Goal: Information Seeking & Learning: Learn about a topic

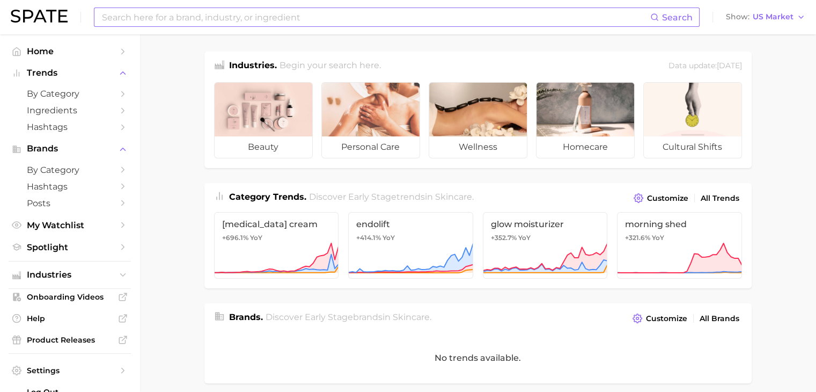
click at [346, 22] on input at bounding box center [375, 17] width 549 height 18
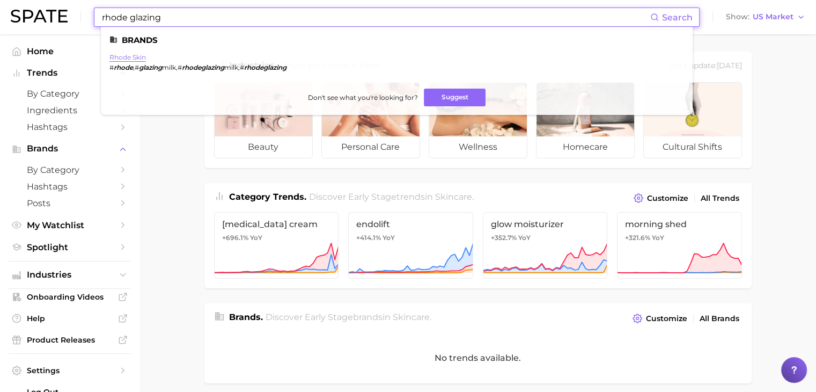
type input "rhode glazing"
click at [122, 56] on link "rhode skin" at bounding box center [127, 57] width 36 height 8
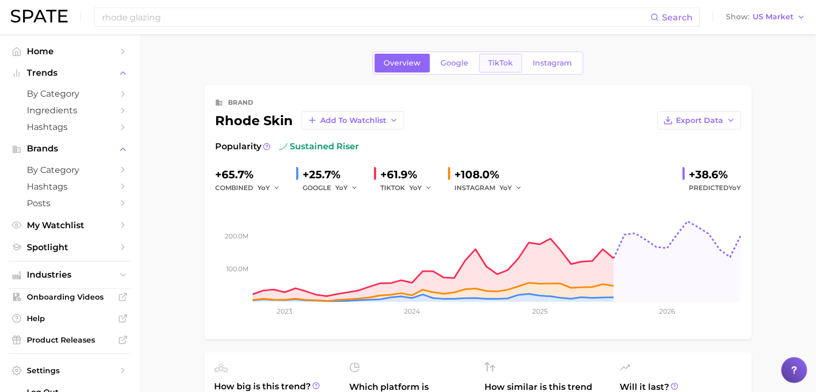
click at [501, 67] on span "TikTok" at bounding box center [500, 62] width 25 height 9
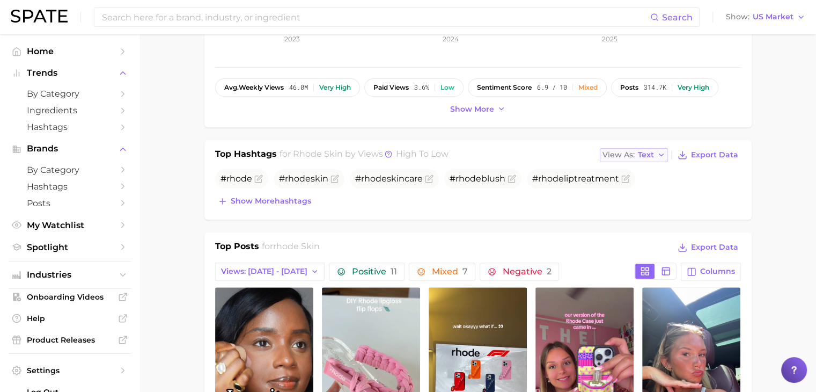
click at [622, 152] on span "View As" at bounding box center [619, 155] width 32 height 6
click at [637, 188] on span "Table" at bounding box center [628, 191] width 21 height 9
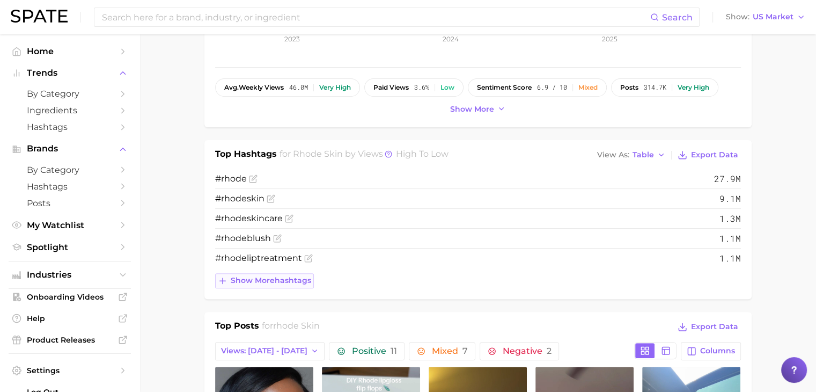
click at [287, 284] on button "Show more hashtags" at bounding box center [264, 280] width 99 height 15
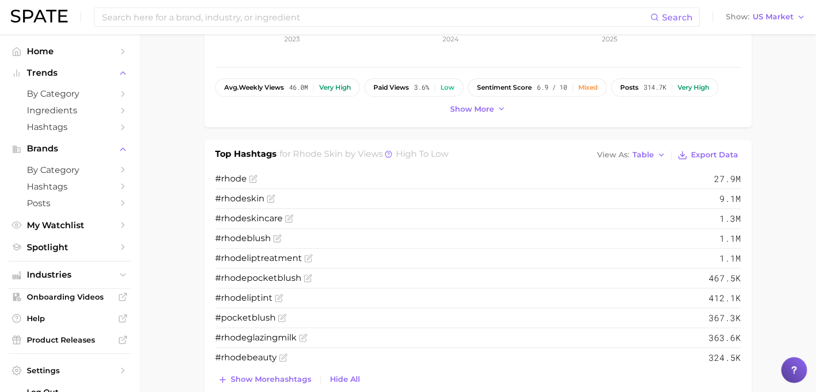
scroll to position [322, 0]
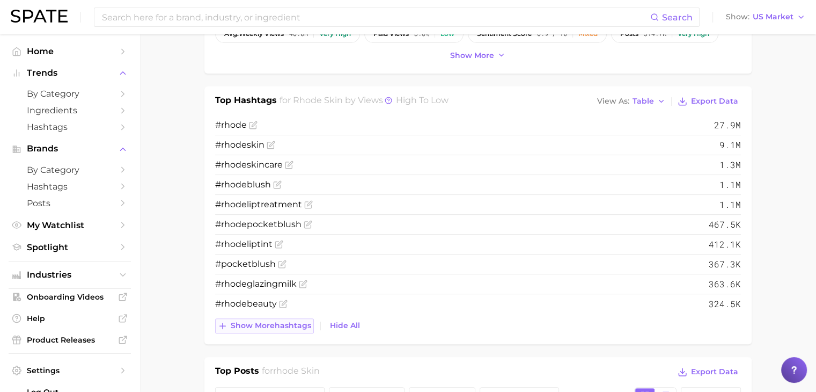
click at [285, 321] on span "Show more hashtags" at bounding box center [271, 325] width 80 height 9
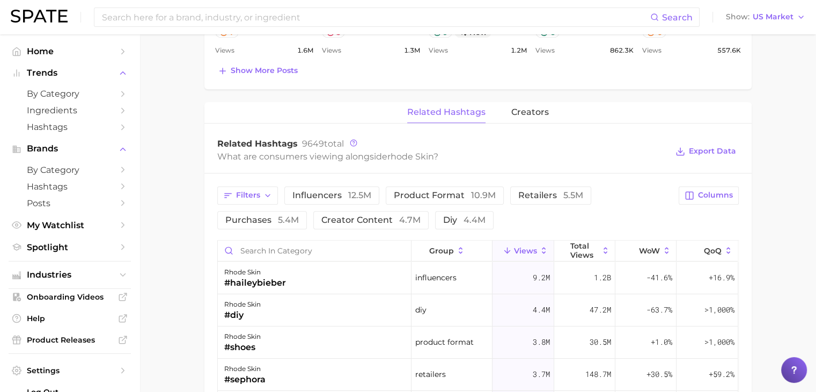
scroll to position [966, 0]
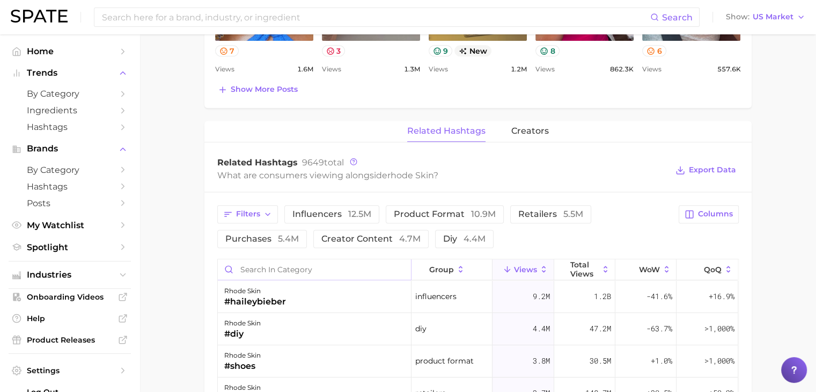
click at [328, 271] on input "Search in category" at bounding box center [314, 269] width 193 height 20
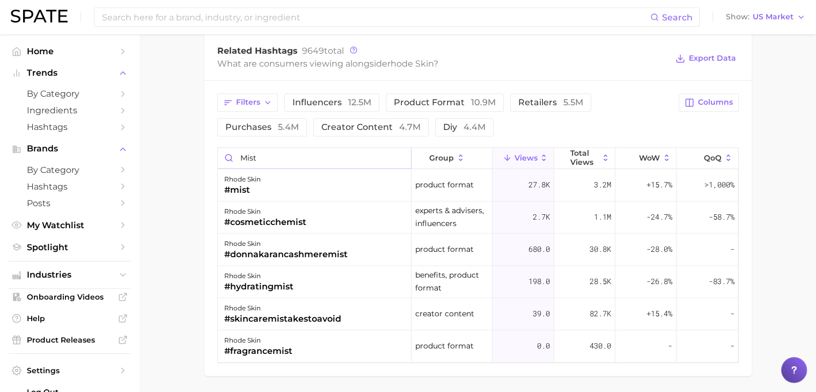
scroll to position [1059, 0]
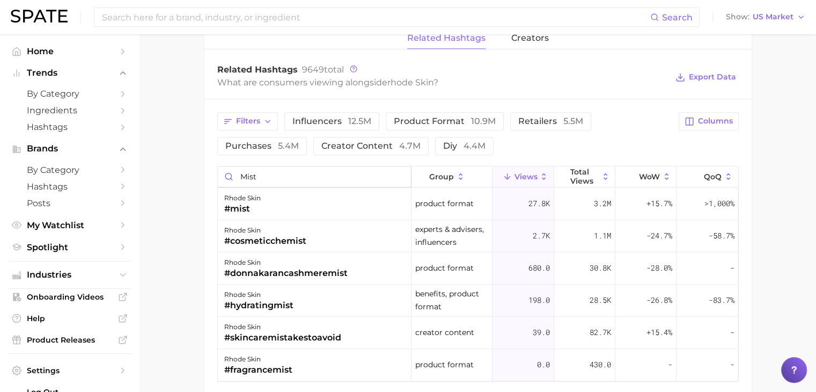
click at [238, 177] on input "mist" at bounding box center [314, 176] width 193 height 20
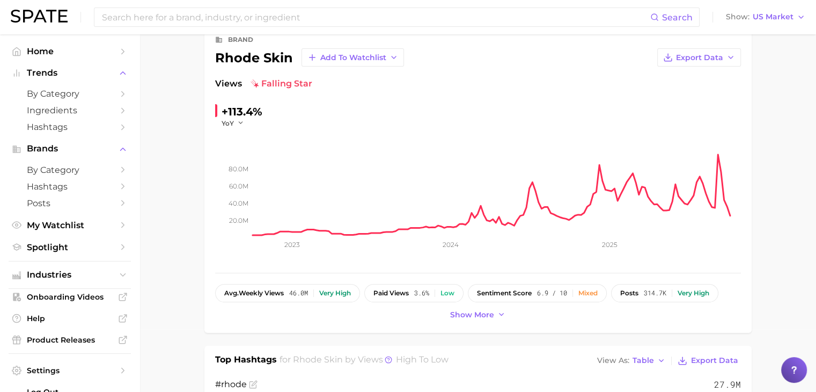
scroll to position [0, 0]
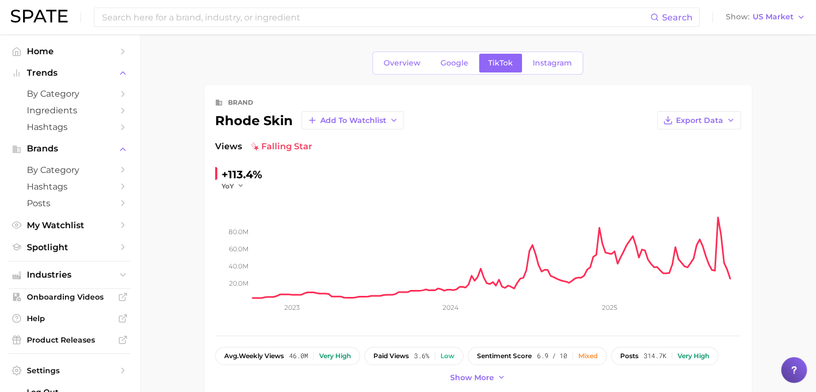
type input "glazing mist"
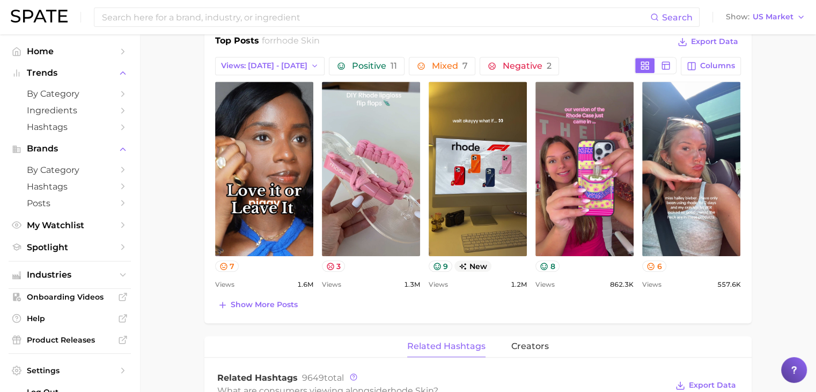
scroll to position [751, 0]
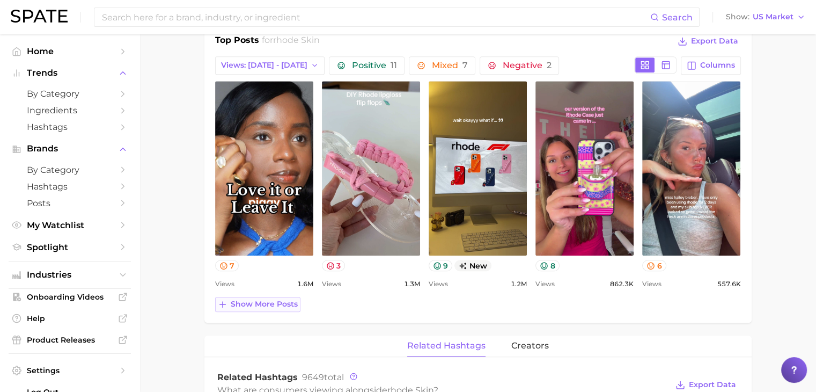
click at [276, 300] on span "Show more posts" at bounding box center [264, 303] width 67 height 9
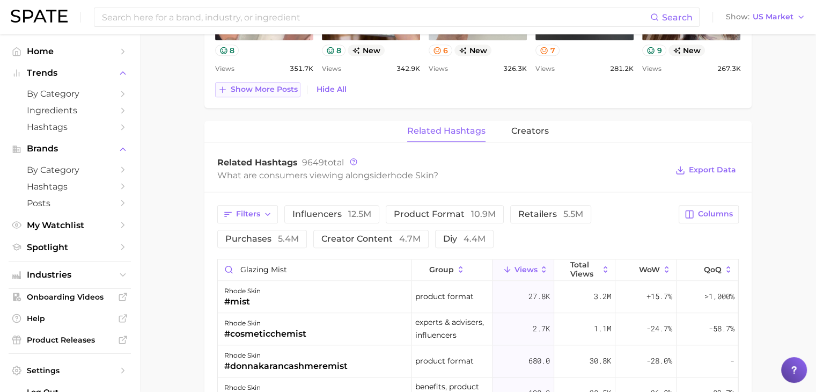
scroll to position [1234, 0]
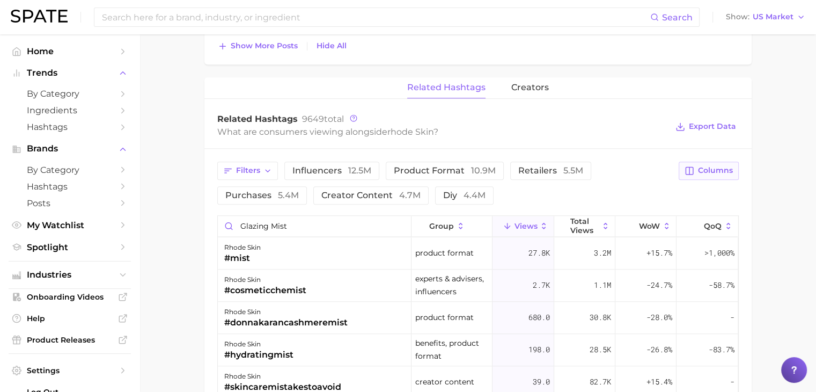
click at [708, 170] on span "Columns" at bounding box center [715, 170] width 35 height 9
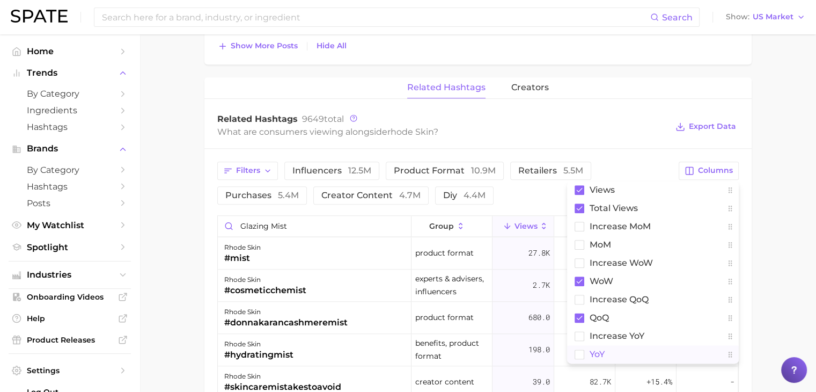
click at [642, 345] on button "YoY" at bounding box center [653, 354] width 172 height 18
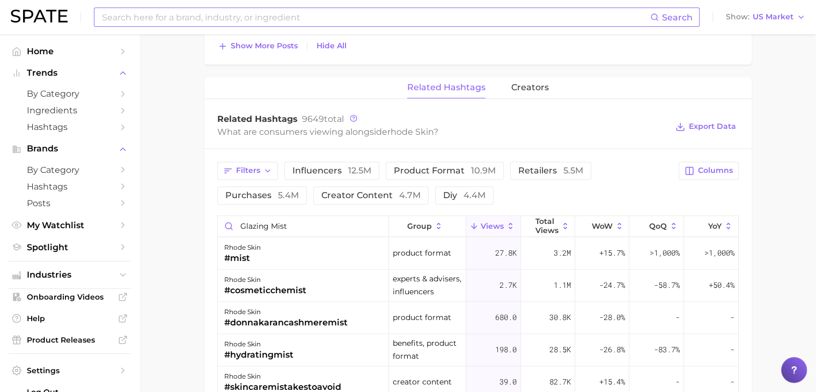
click at [229, 19] on input at bounding box center [375, 17] width 549 height 18
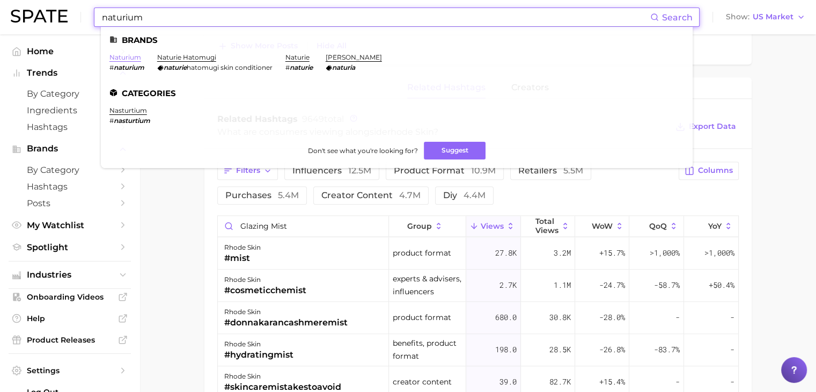
type input "naturium"
click at [128, 60] on link "naturium" at bounding box center [125, 57] width 32 height 8
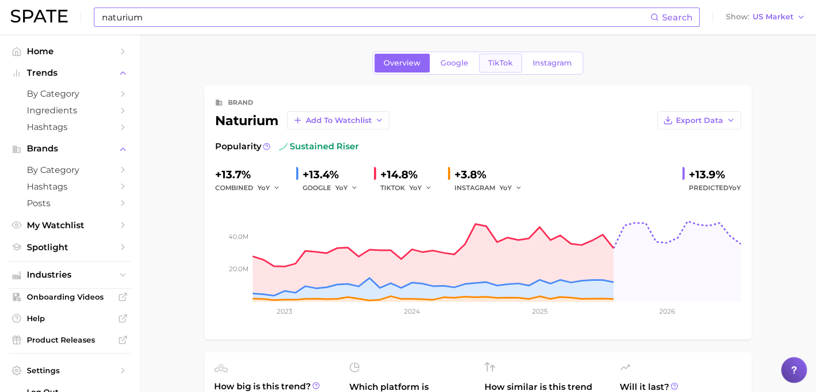
click at [504, 66] on span "TikTok" at bounding box center [500, 62] width 25 height 9
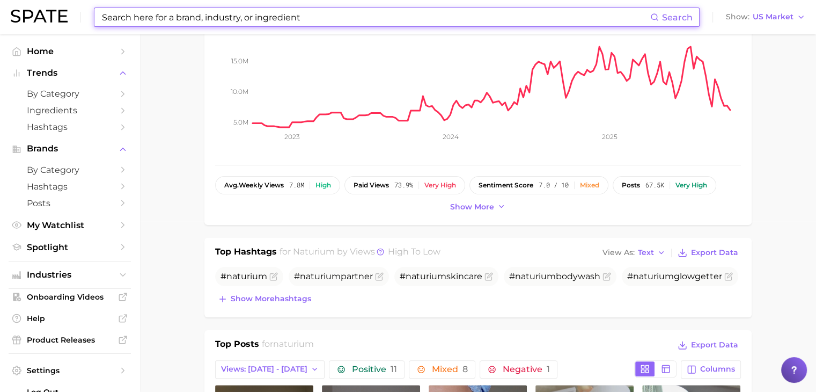
scroll to position [268, 0]
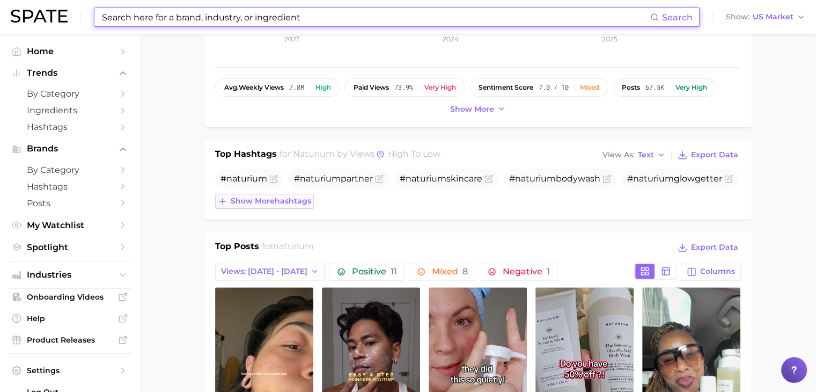
click at [287, 196] on span "Show more hashtags" at bounding box center [271, 200] width 80 height 9
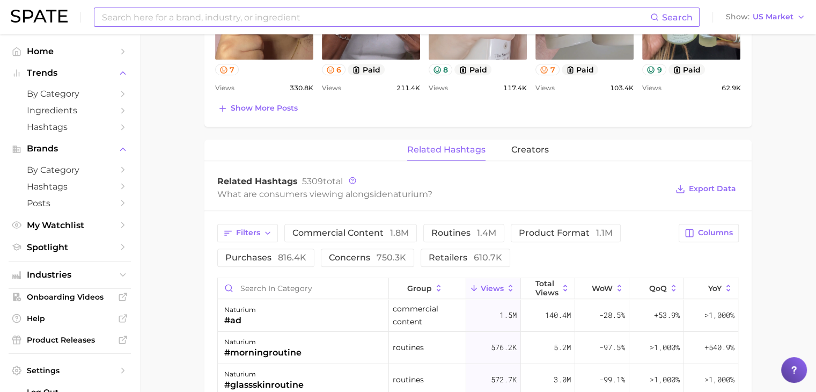
scroll to position [858, 0]
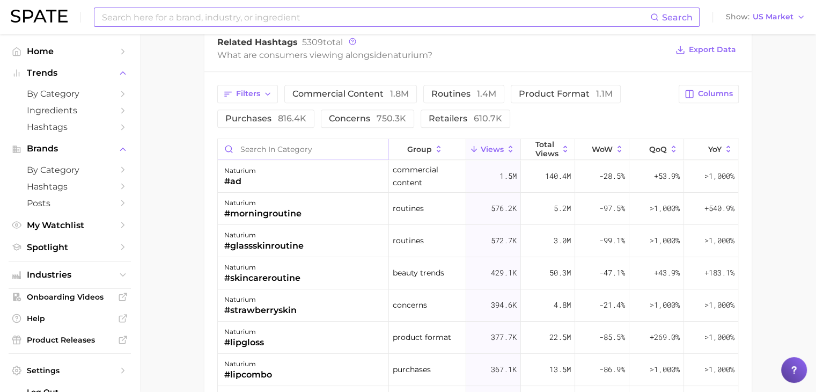
click at [316, 146] on input "Search in category" at bounding box center [303, 149] width 171 height 20
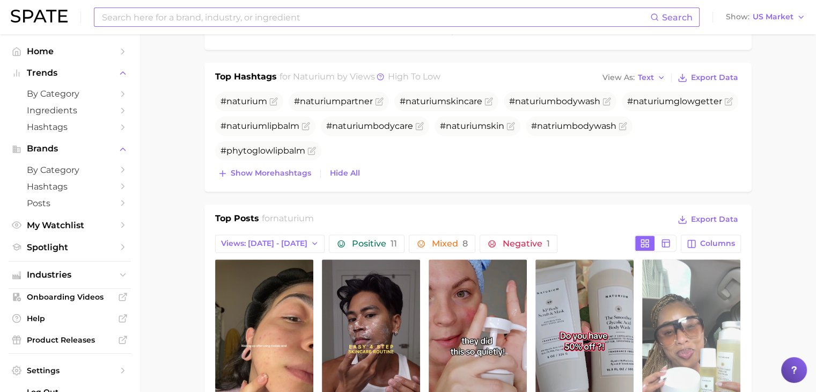
scroll to position [322, 0]
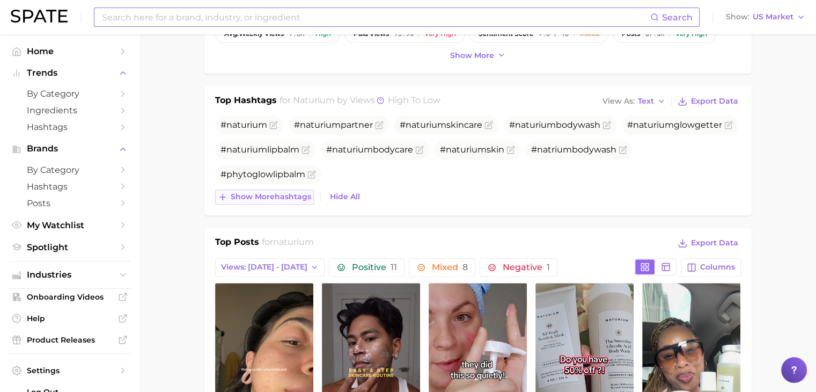
type input "vitamin c"
click at [277, 194] on span "Show more hashtags" at bounding box center [271, 196] width 80 height 9
click at [635, 99] on span "View As" at bounding box center [619, 101] width 32 height 6
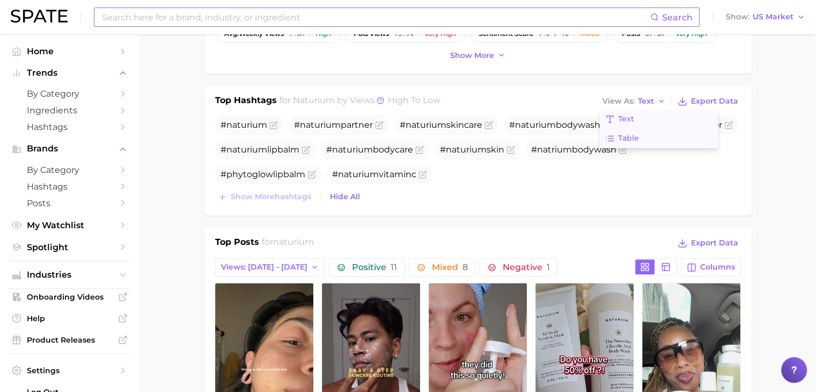
click at [613, 131] on button "Table" at bounding box center [659, 138] width 118 height 19
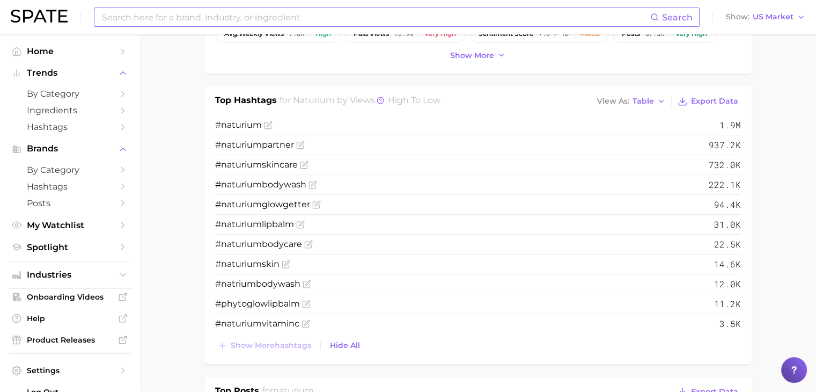
click at [287, 18] on input at bounding box center [375, 17] width 549 height 18
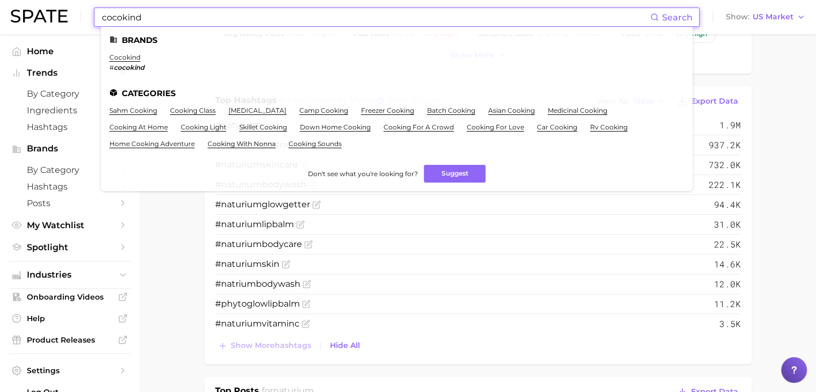
type input "cocokind"
click at [127, 62] on li "cocokind # cocokind" at bounding box center [126, 62] width 35 height 18
click at [130, 58] on link "cocokind" at bounding box center [124, 57] width 31 height 8
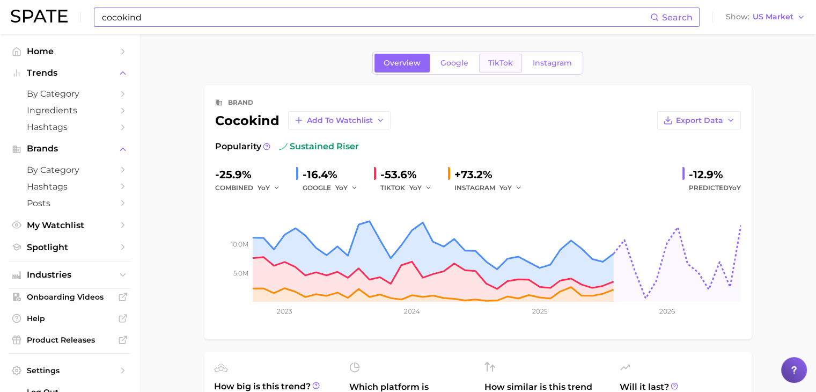
click at [515, 67] on link "TikTok" at bounding box center [500, 63] width 43 height 19
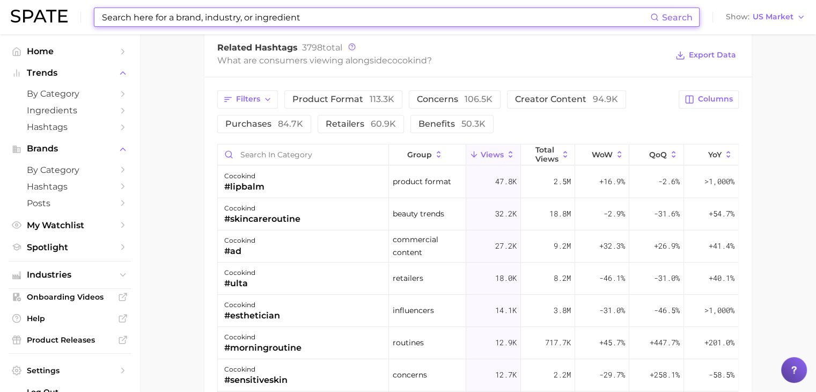
scroll to position [805, 0]
click at [285, 150] on input "Search in category" at bounding box center [303, 153] width 171 height 20
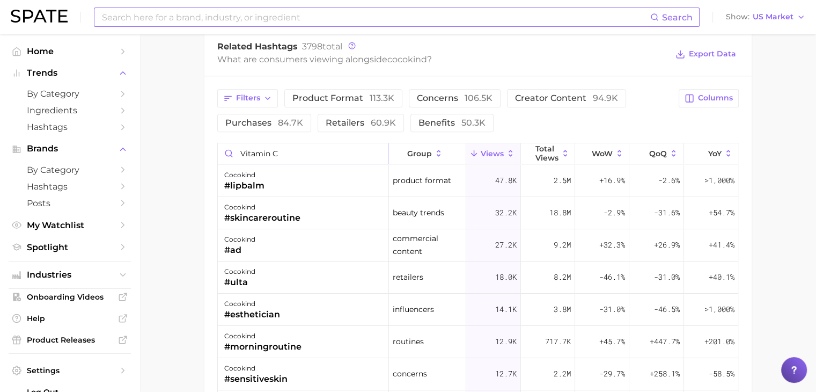
type input "vitamin c"
click at [285, 150] on input "vitamin c" at bounding box center [303, 153] width 171 height 20
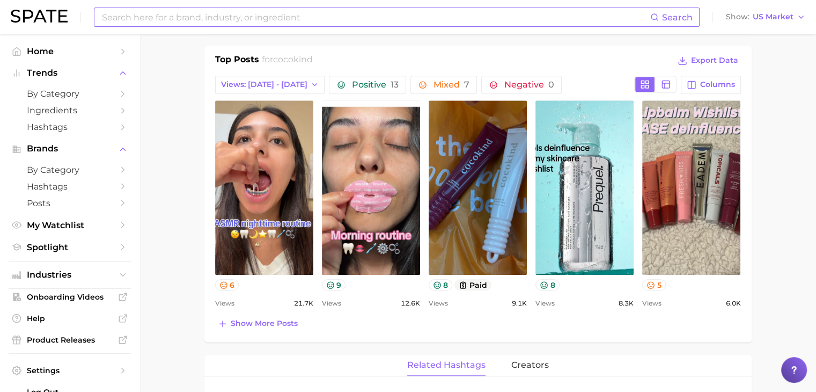
scroll to position [368, 0]
